Goal: Information Seeking & Learning: Learn about a topic

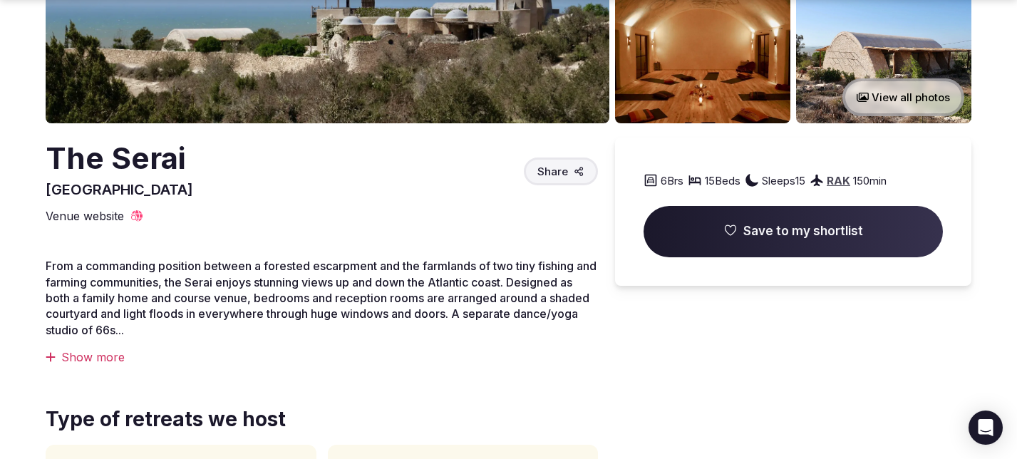
scroll to position [295, 0]
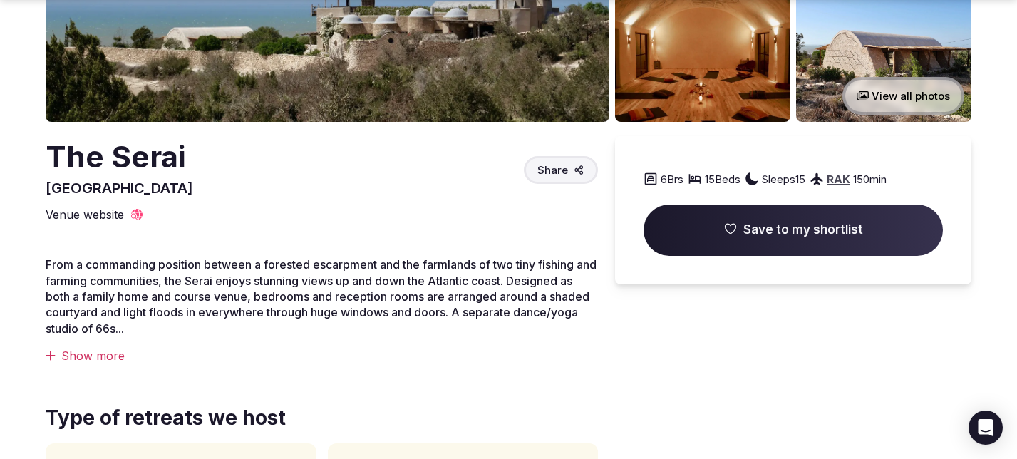
click at [85, 351] on div "Show more" at bounding box center [322, 356] width 552 height 16
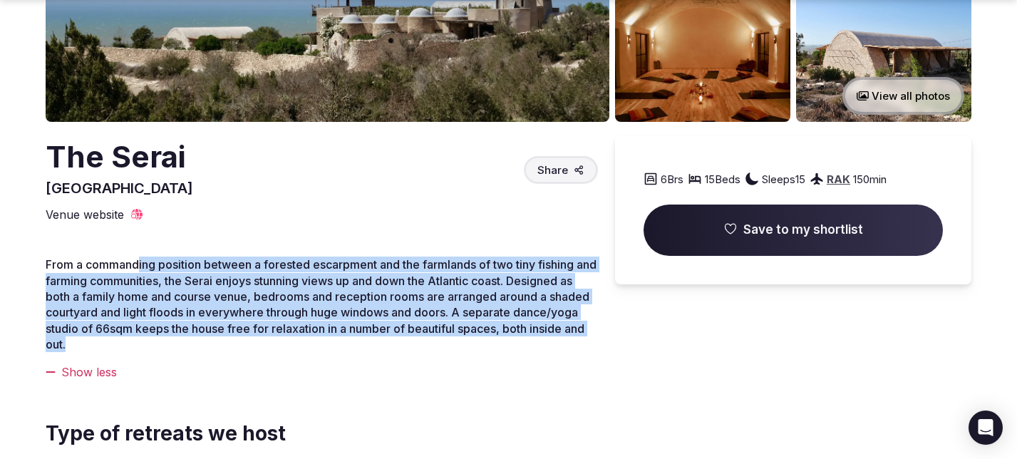
drag, startPoint x: 141, startPoint y: 271, endPoint x: 155, endPoint y: 348, distance: 79.0
click at [155, 348] on p "From a commanding position between a forested escarpment and the farmlands of t…" at bounding box center [322, 304] width 552 height 95
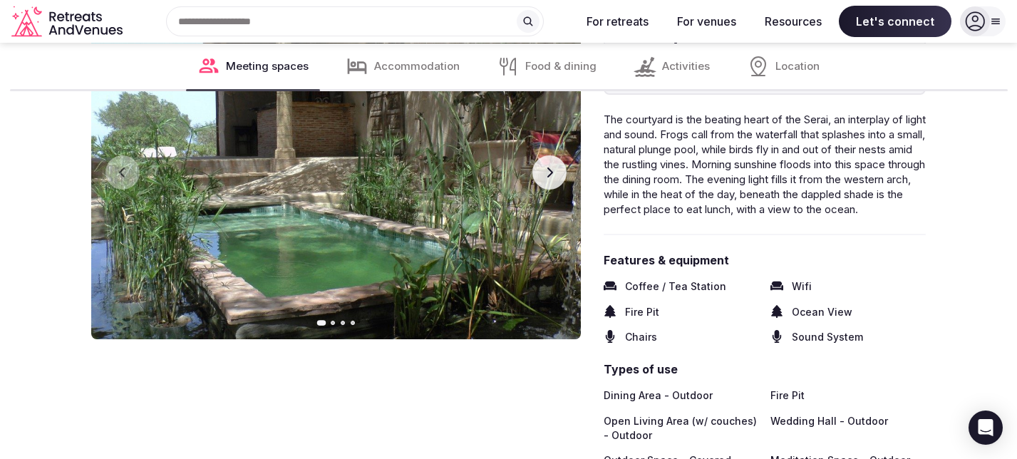
scroll to position [2292, 0]
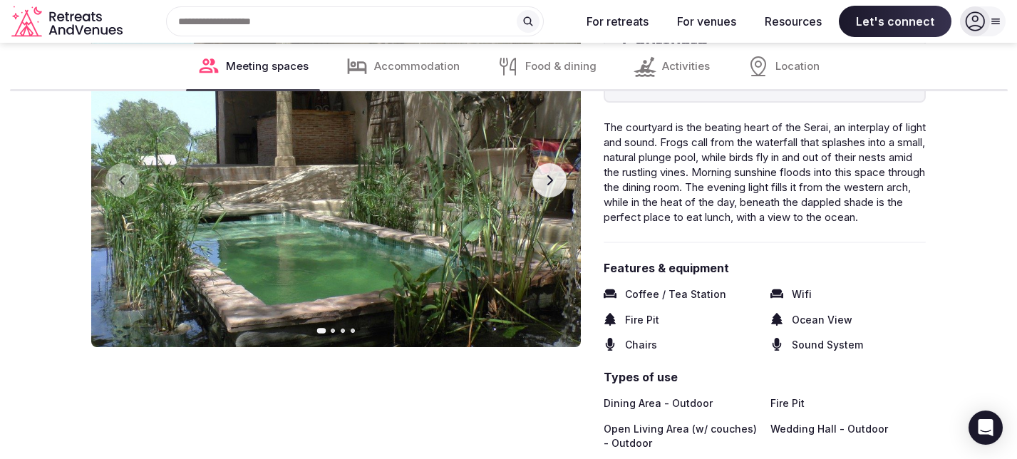
click at [543, 187] on button "Next slide" at bounding box center [549, 180] width 34 height 34
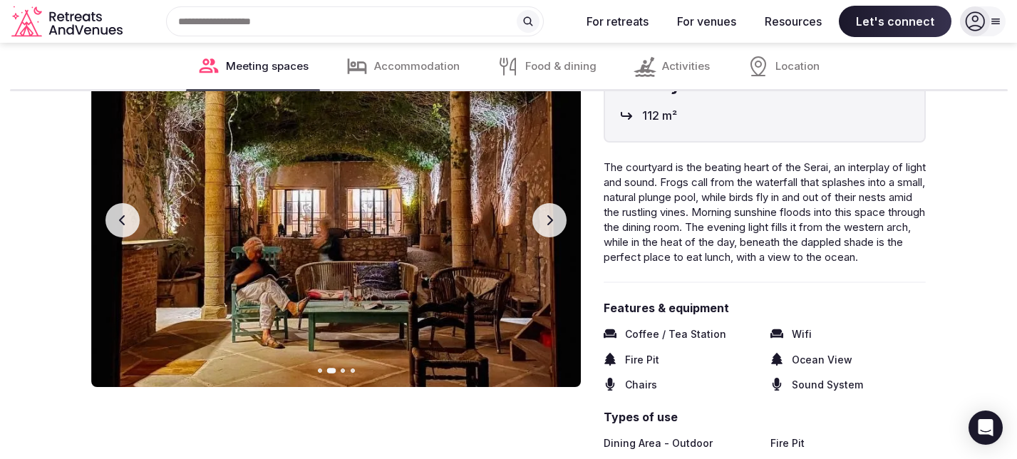
scroll to position [2232, 0]
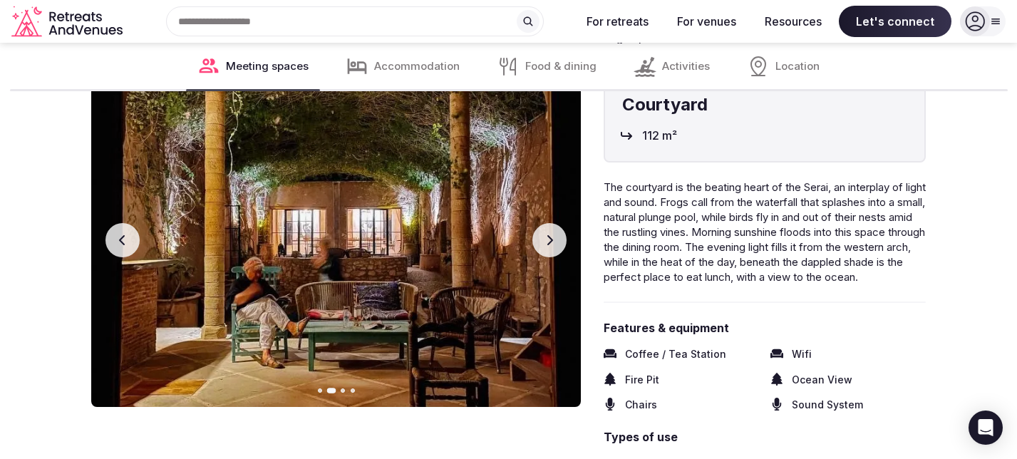
click at [545, 209] on img at bounding box center [336, 240] width 490 height 333
click at [545, 236] on icon "button" at bounding box center [549, 239] width 11 height 11
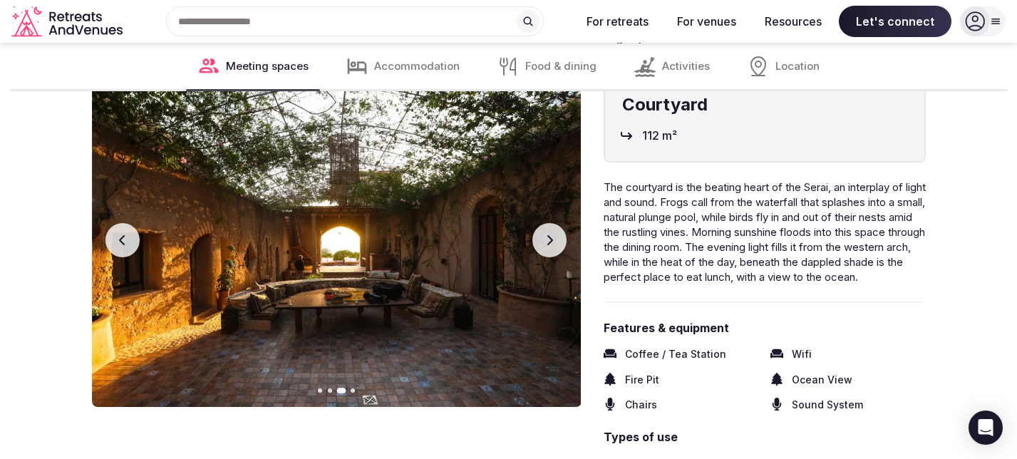
click at [545, 236] on icon "button" at bounding box center [549, 239] width 11 height 11
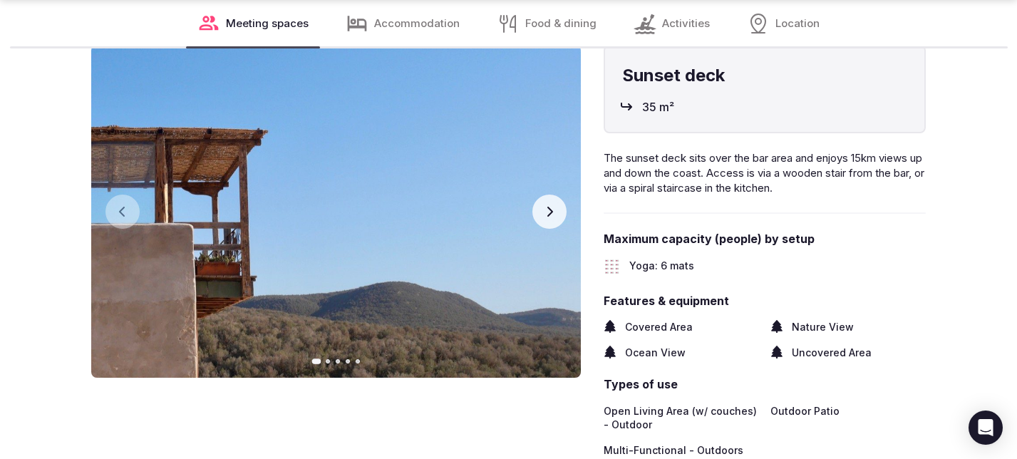
scroll to position [2792, 0]
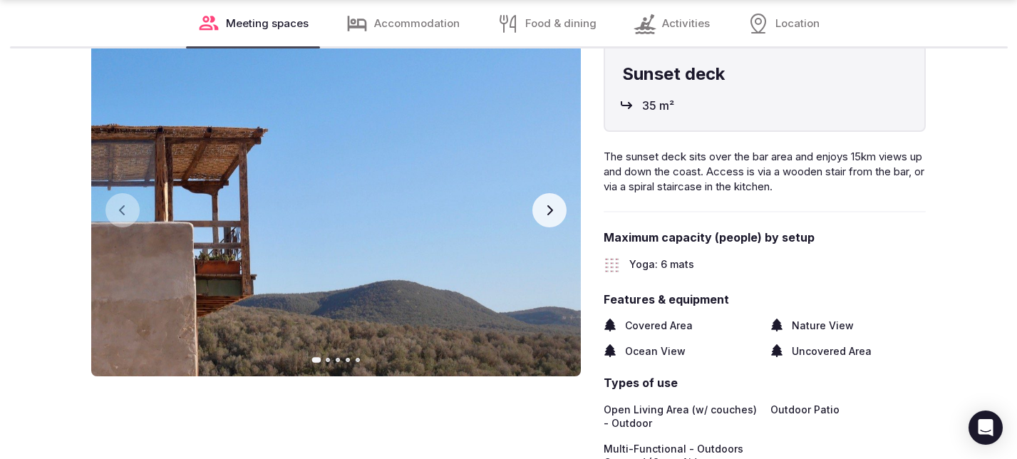
click at [556, 227] on button "Next slide" at bounding box center [549, 210] width 34 height 34
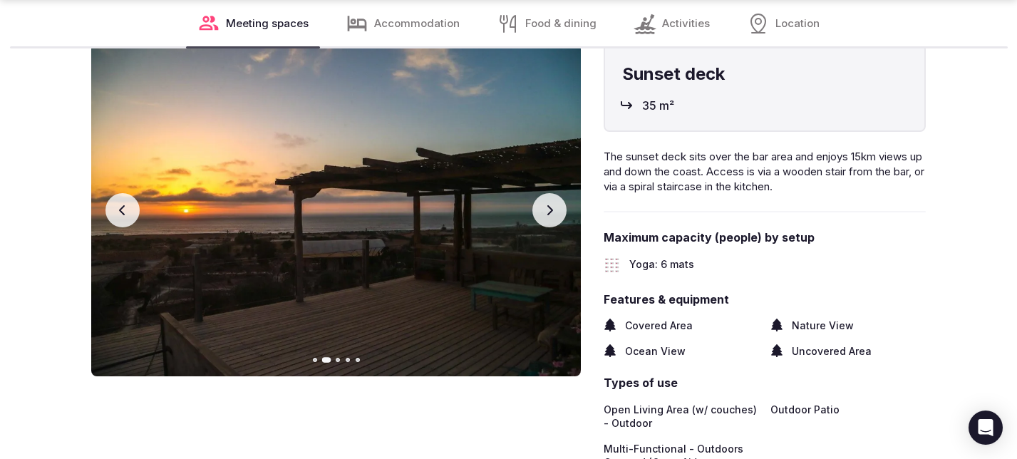
click at [556, 227] on button "Next slide" at bounding box center [549, 210] width 34 height 34
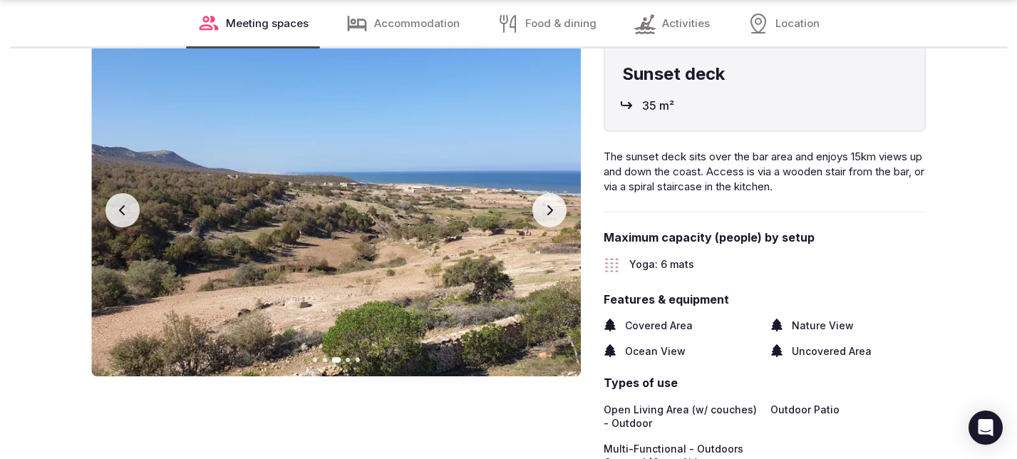
click at [556, 227] on button "Next slide" at bounding box center [549, 210] width 34 height 34
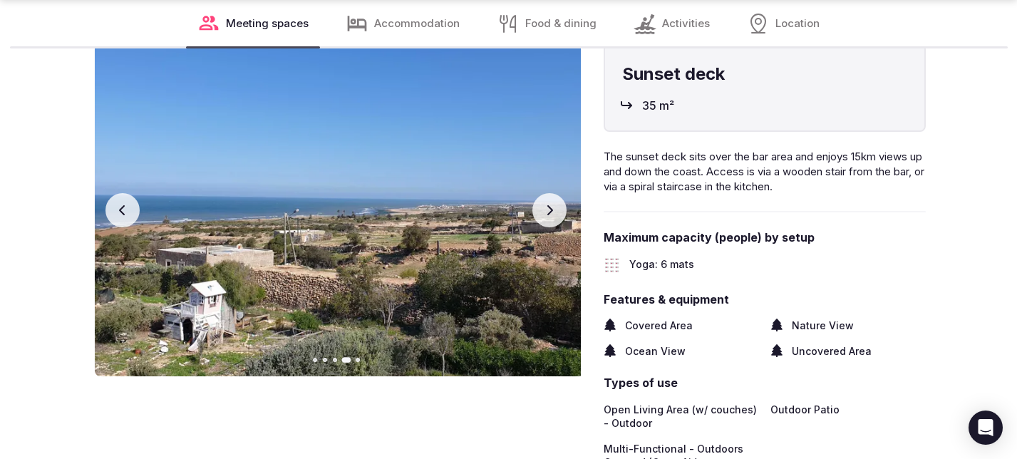
click at [556, 227] on button "Next slide" at bounding box center [549, 210] width 34 height 34
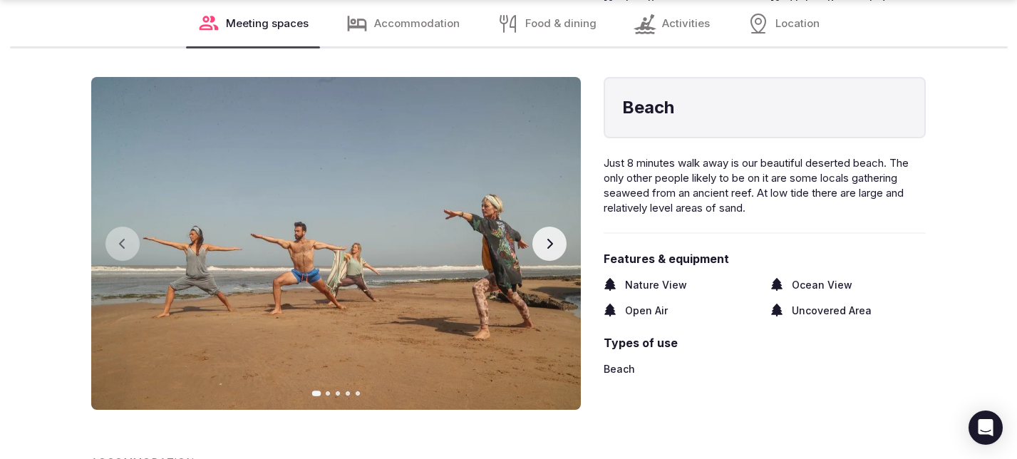
scroll to position [3662, 0]
click at [551, 249] on button "Next slide" at bounding box center [549, 243] width 34 height 34
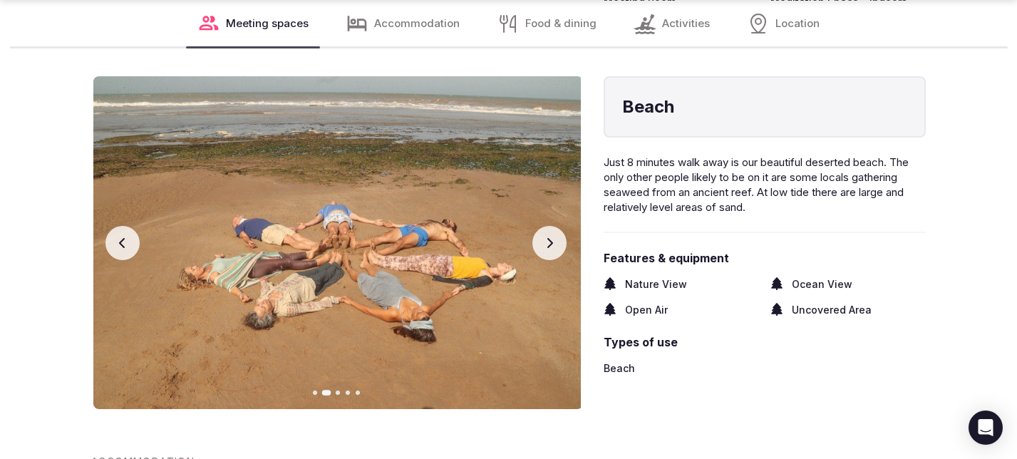
click at [551, 249] on icon "button" at bounding box center [549, 242] width 11 height 11
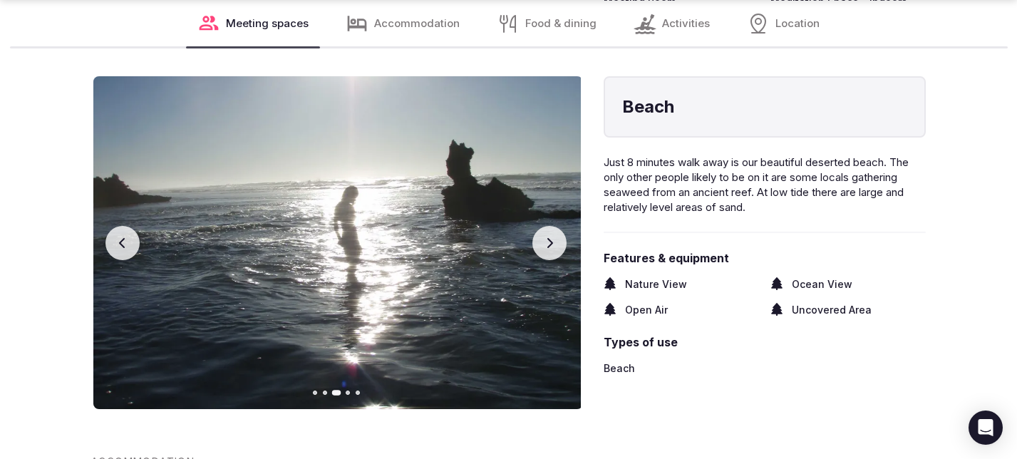
click at [551, 249] on icon "button" at bounding box center [549, 242] width 11 height 11
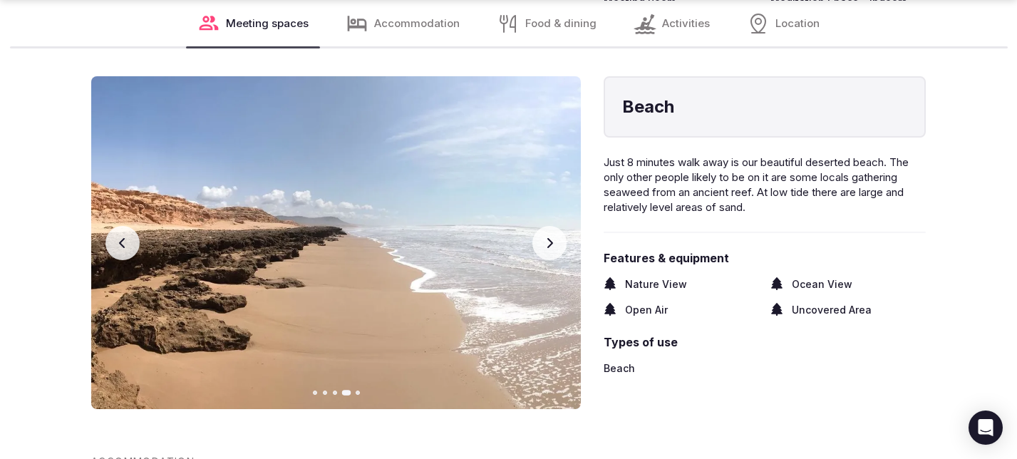
click at [551, 249] on icon "button" at bounding box center [549, 242] width 11 height 11
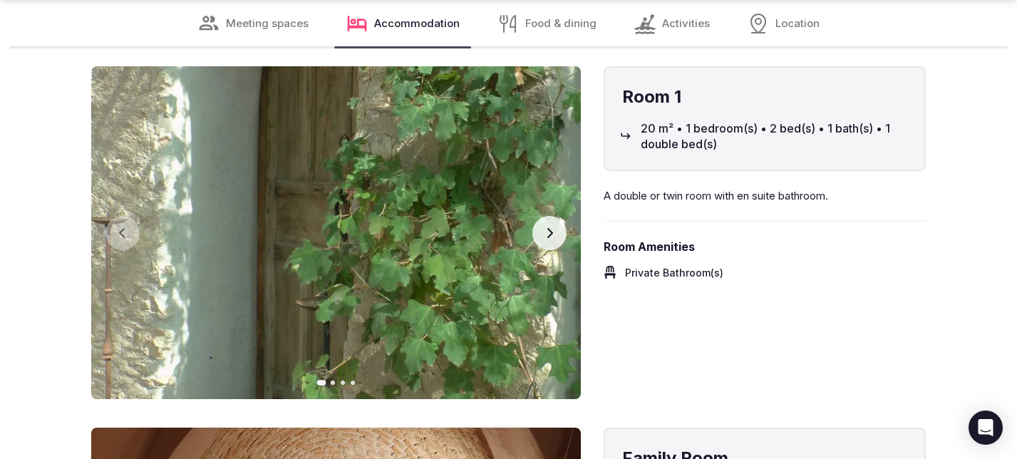
scroll to position [4161, 0]
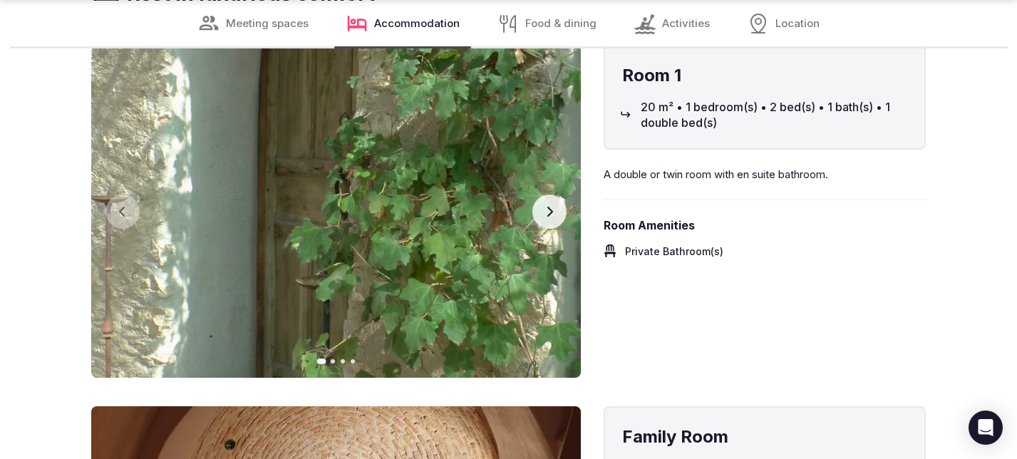
click at [552, 217] on icon "button" at bounding box center [550, 212] width 6 height 10
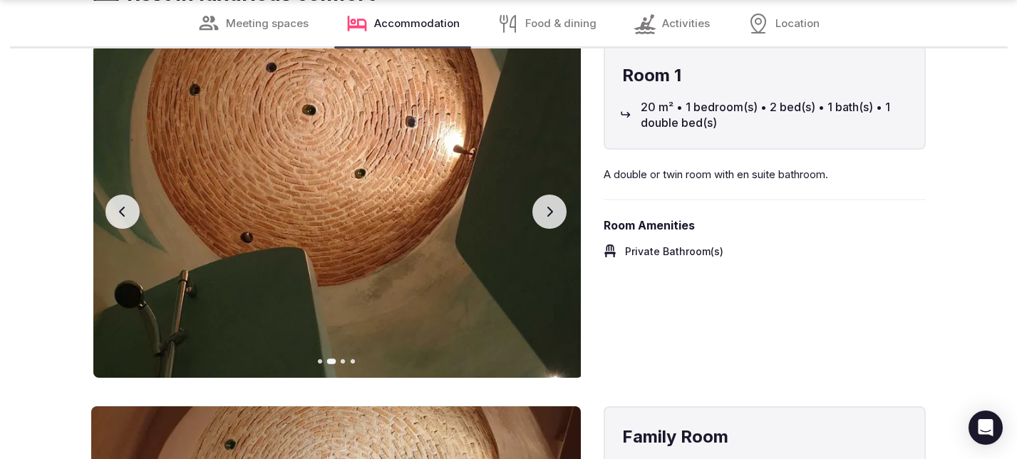
click at [552, 217] on icon "button" at bounding box center [550, 212] width 6 height 10
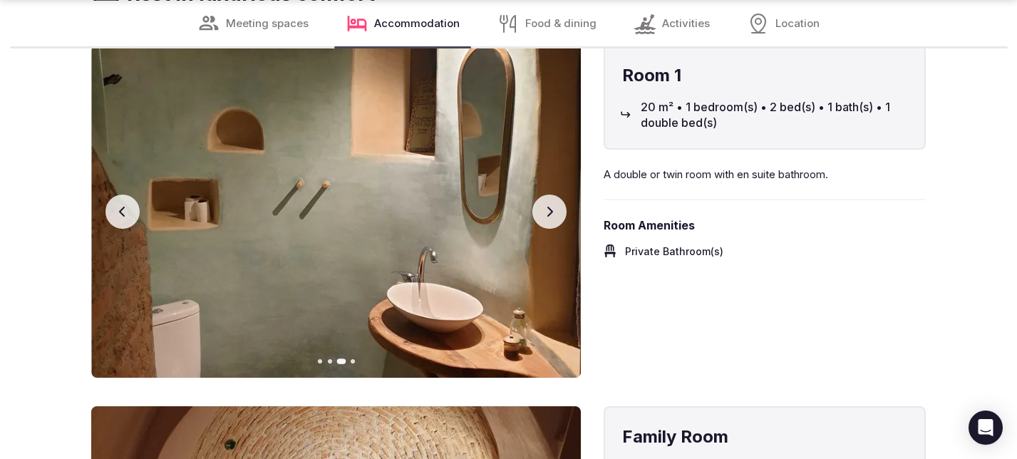
click at [552, 217] on icon "button" at bounding box center [550, 212] width 6 height 10
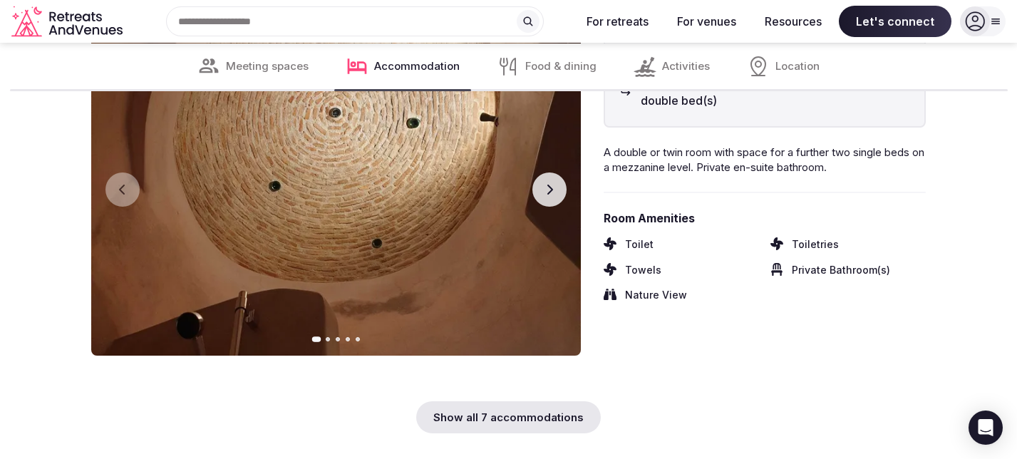
scroll to position [4530, 0]
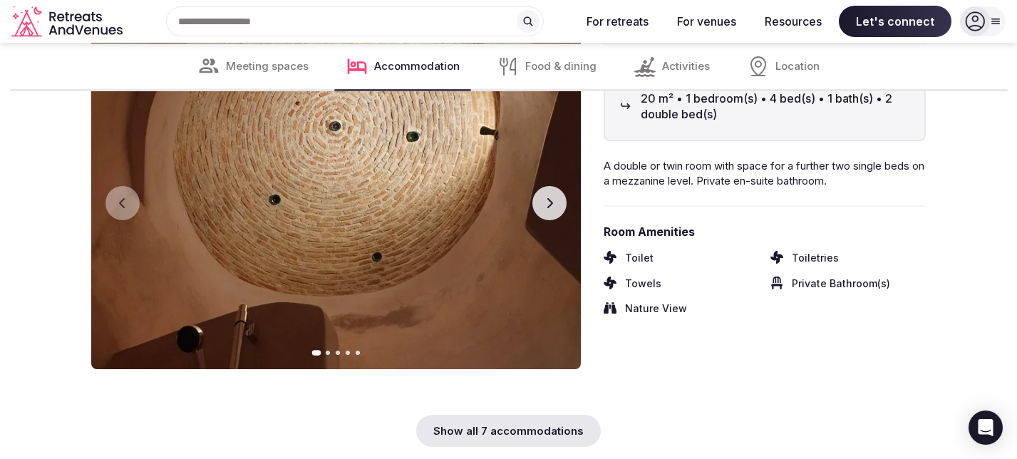
click at [549, 209] on button "Next slide" at bounding box center [549, 203] width 34 height 34
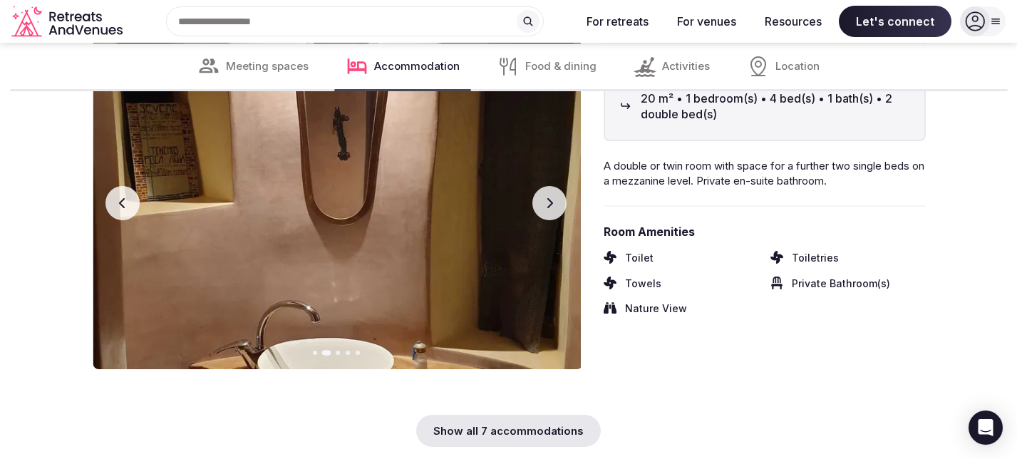
click at [549, 208] on icon "button" at bounding box center [550, 203] width 6 height 10
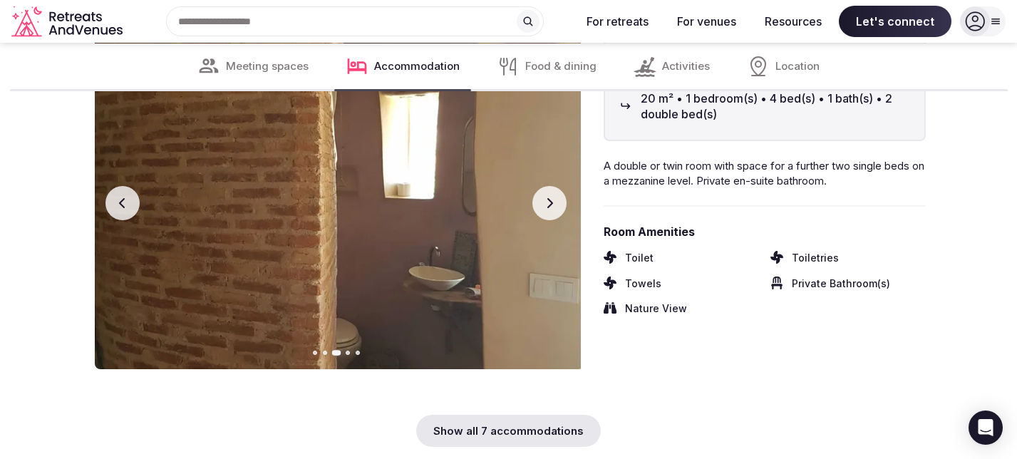
click at [549, 208] on icon "button" at bounding box center [550, 203] width 6 height 10
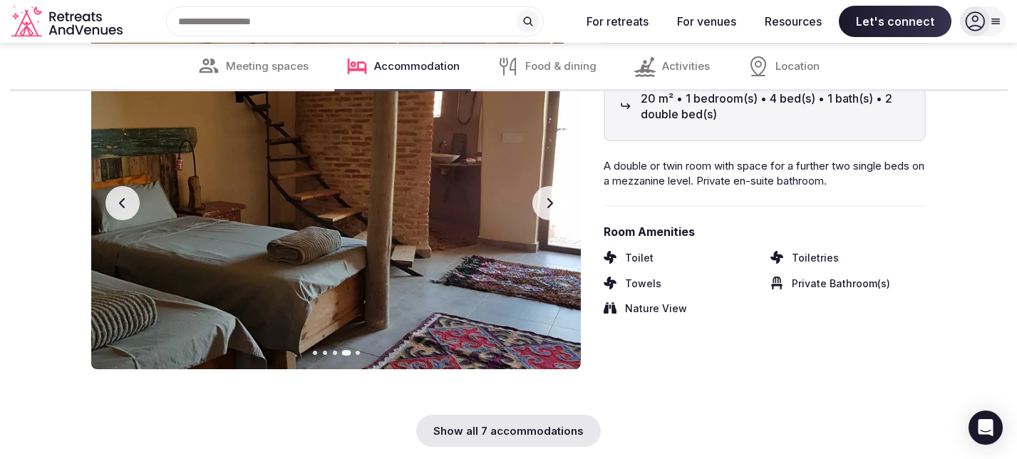
click at [549, 208] on icon "button" at bounding box center [550, 203] width 6 height 10
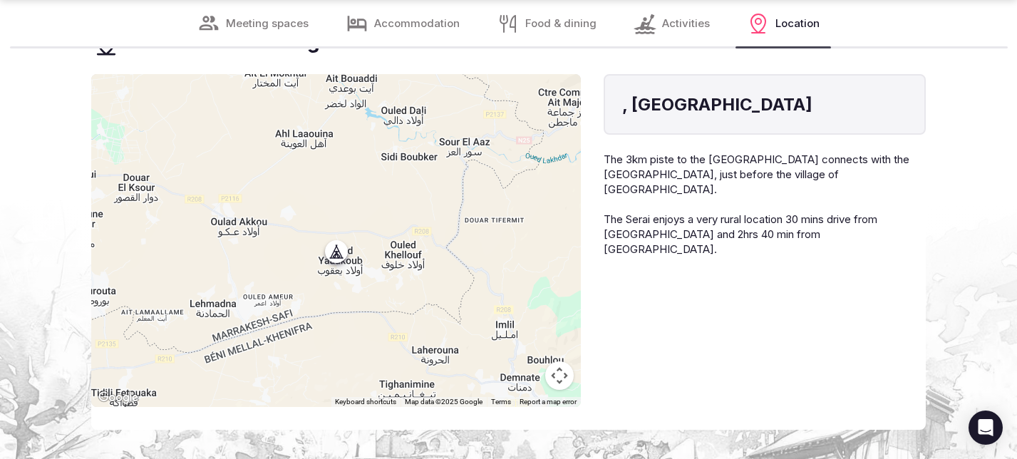
scroll to position [6443, 0]
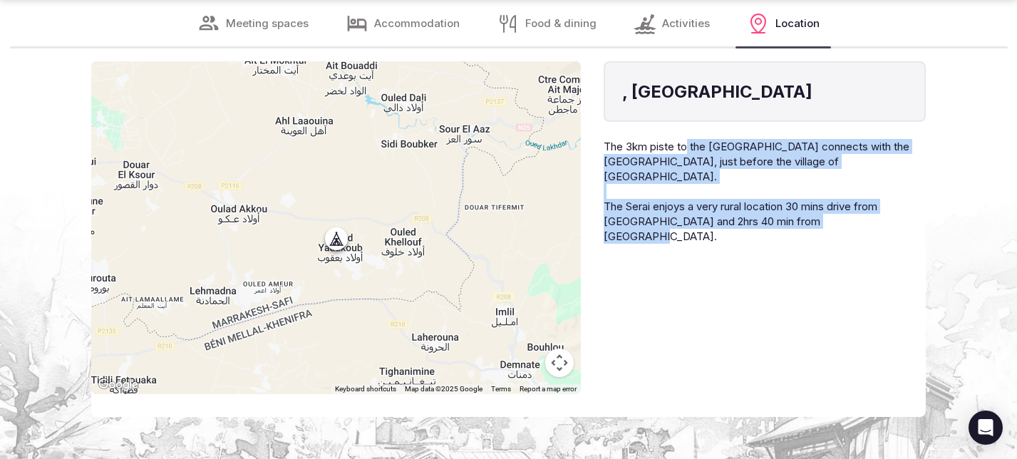
drag, startPoint x: 685, startPoint y: 168, endPoint x: 670, endPoint y: 235, distance: 68.6
click at [670, 235] on div ", [GEOGRAPHIC_DATA] The 3km piste to the [GEOGRAPHIC_DATA] connects with the [G…" at bounding box center [765, 227] width 322 height 333
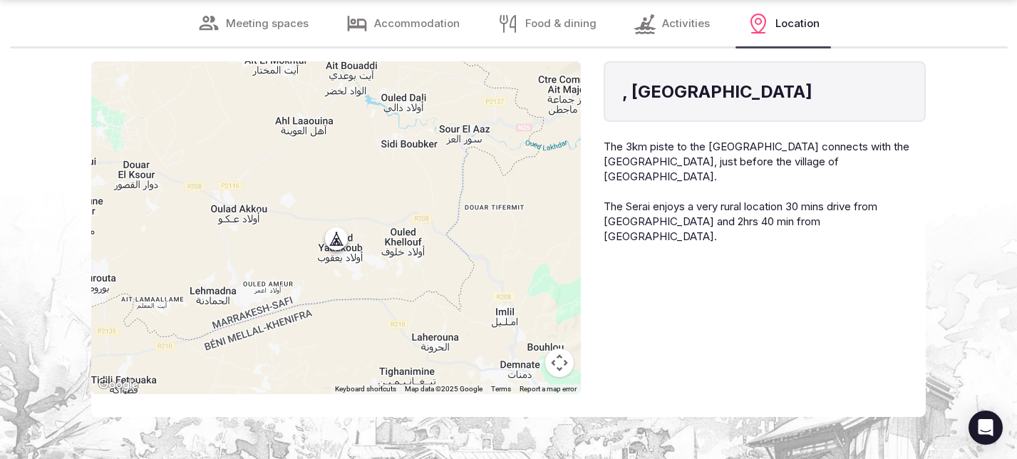
drag, startPoint x: 666, startPoint y: 241, endPoint x: 667, endPoint y: 231, distance: 10.1
click at [667, 231] on div ", [GEOGRAPHIC_DATA] The 3km piste to the [GEOGRAPHIC_DATA] connects with the [G…" at bounding box center [765, 227] width 322 height 333
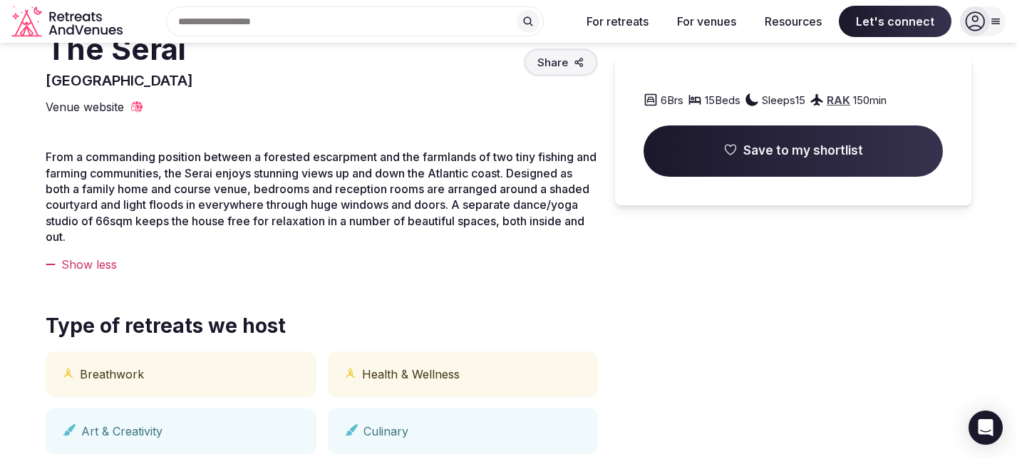
scroll to position [0, 0]
